Goal: Information Seeking & Learning: Learn about a topic

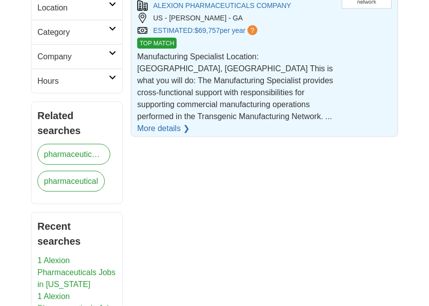
scroll to position [225, 0]
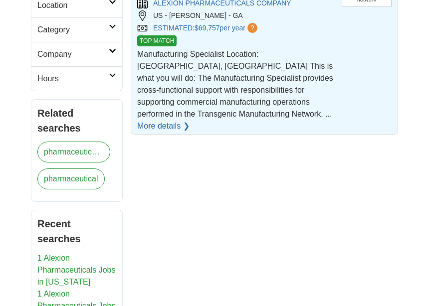
click at [82, 273] on link "1 Alexion Pharmaceuticals Jobs in [US_STATE]" at bounding box center [76, 270] width 78 height 32
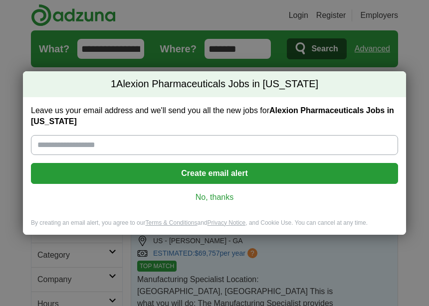
click at [225, 200] on link "No, thanks" at bounding box center [214, 197] width 351 height 11
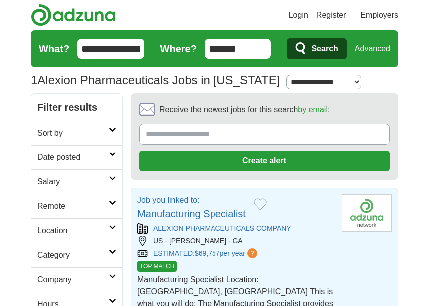
click at [329, 53] on span "Search" at bounding box center [324, 49] width 26 height 20
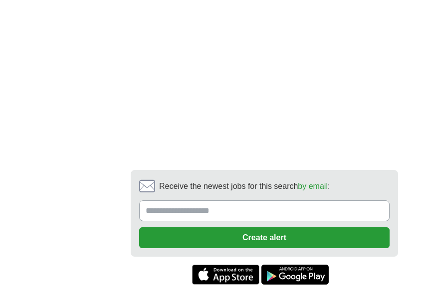
scroll to position [708, 0]
